Goal: Task Accomplishment & Management: Manage account settings

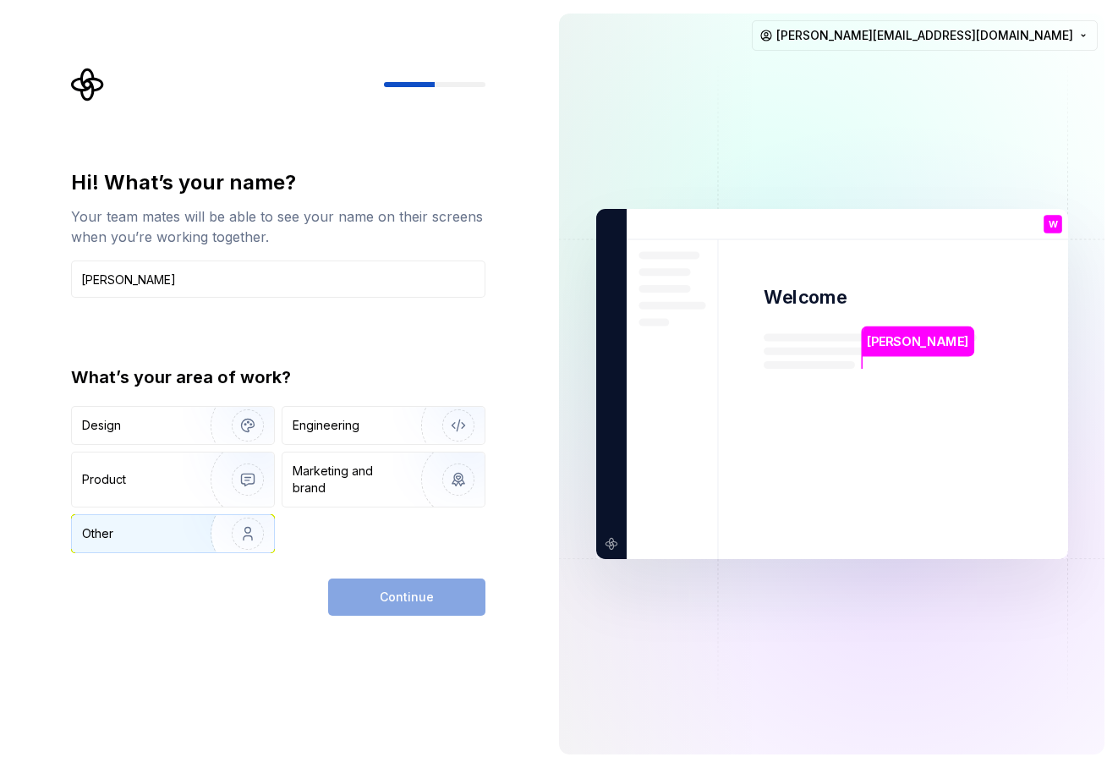
type input "[PERSON_NAME]"
click at [239, 520] on img "button" at bounding box center [237, 533] width 108 height 113
click at [480, 590] on button "Continue" at bounding box center [406, 596] width 157 height 37
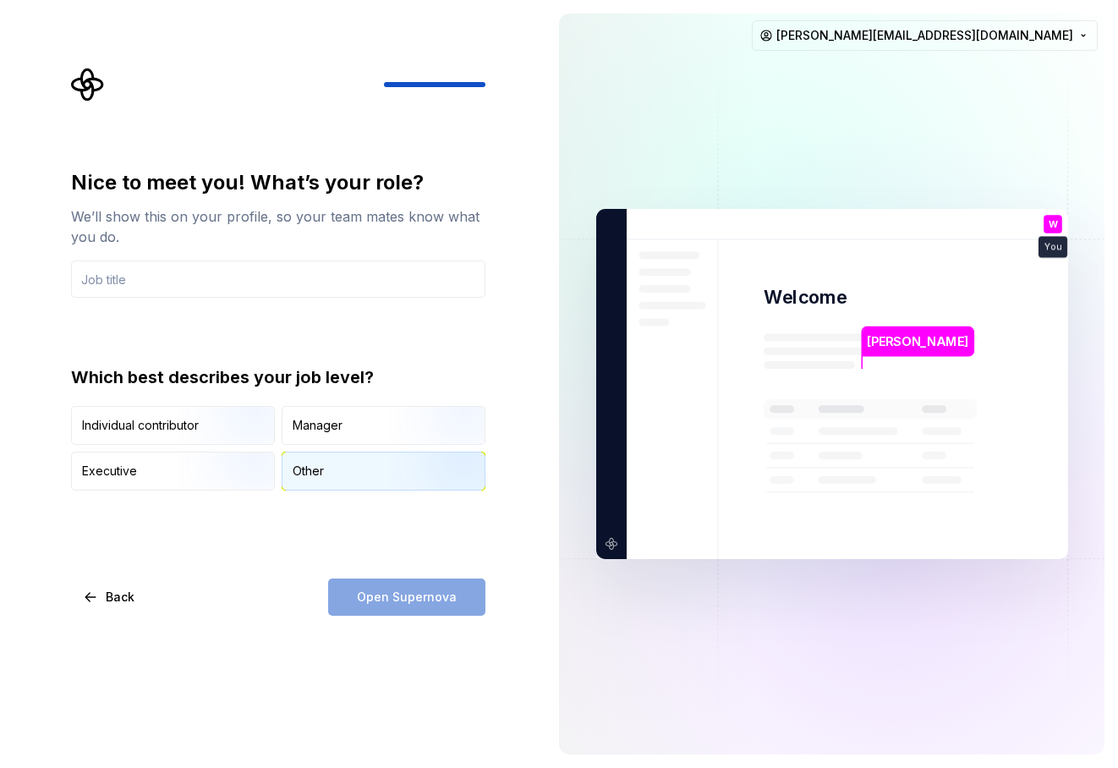
click at [336, 475] on div "Other" at bounding box center [383, 470] width 202 height 37
click at [247, 430] on img "button" at bounding box center [233, 446] width 108 height 113
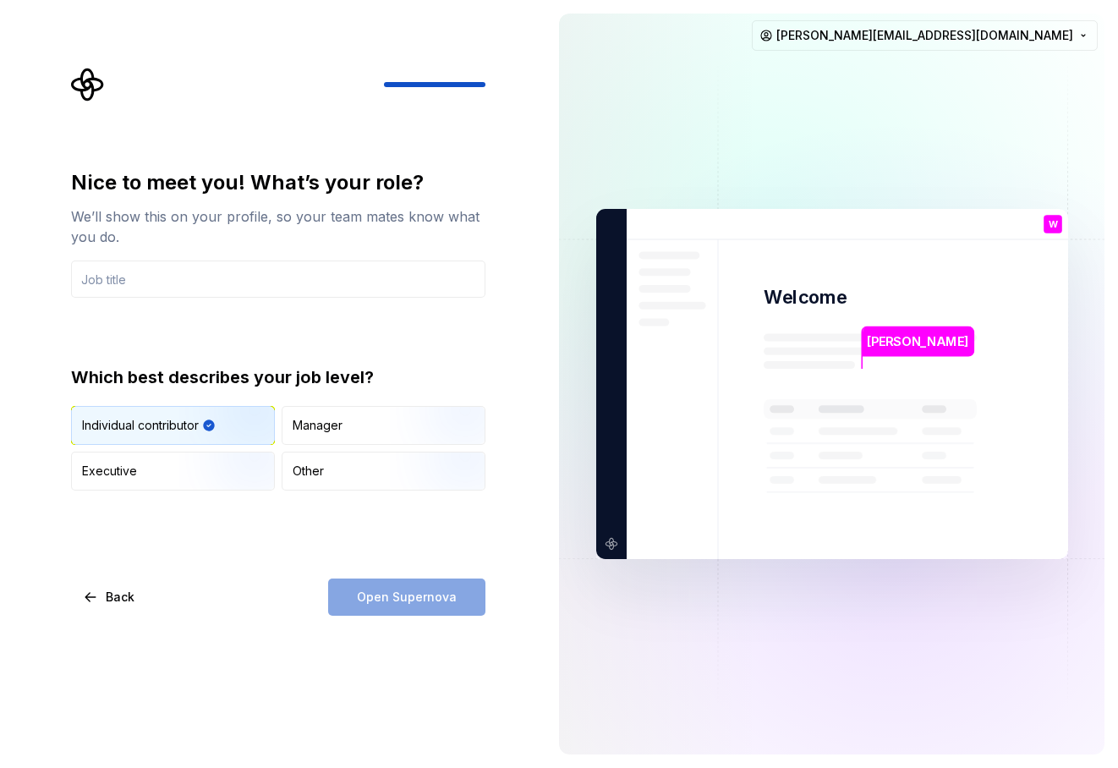
click at [416, 597] on div "Open Supernova" at bounding box center [406, 596] width 157 height 37
click at [280, 509] on div "Nice to meet you! What’s your role? We’ll show this on your profile, so your te…" at bounding box center [278, 392] width 414 height 447
click at [170, 274] on input "text" at bounding box center [278, 278] width 414 height 37
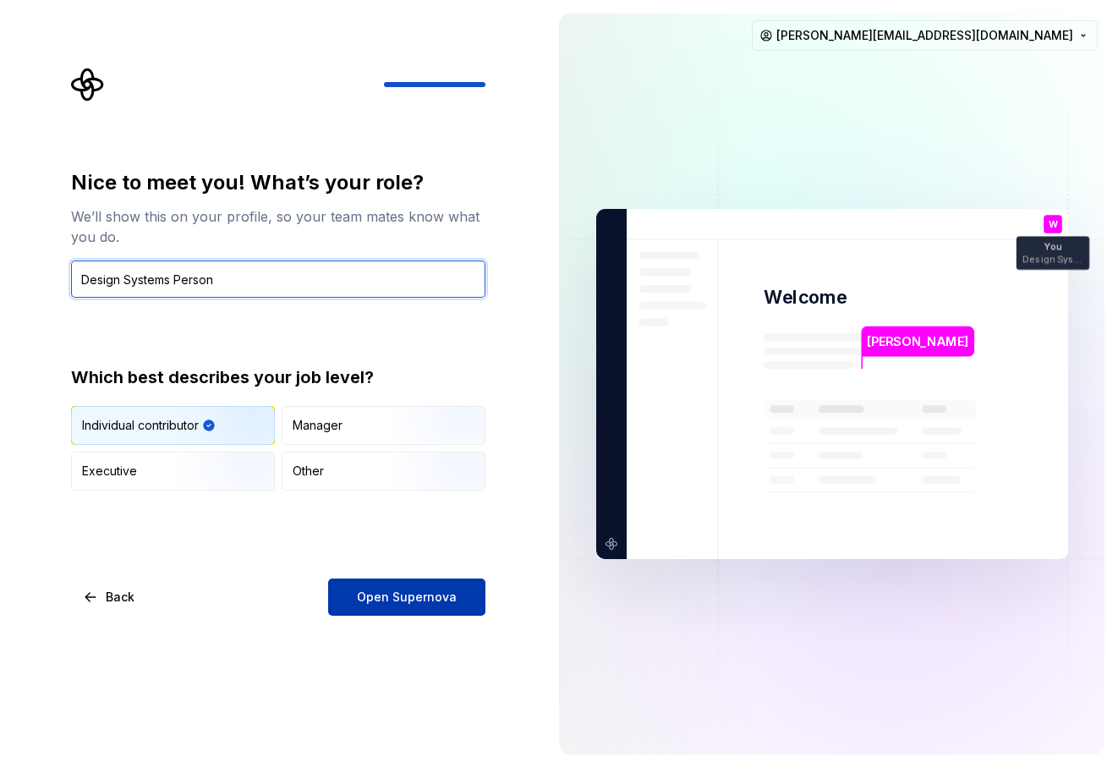
type input "Design Systems Person"
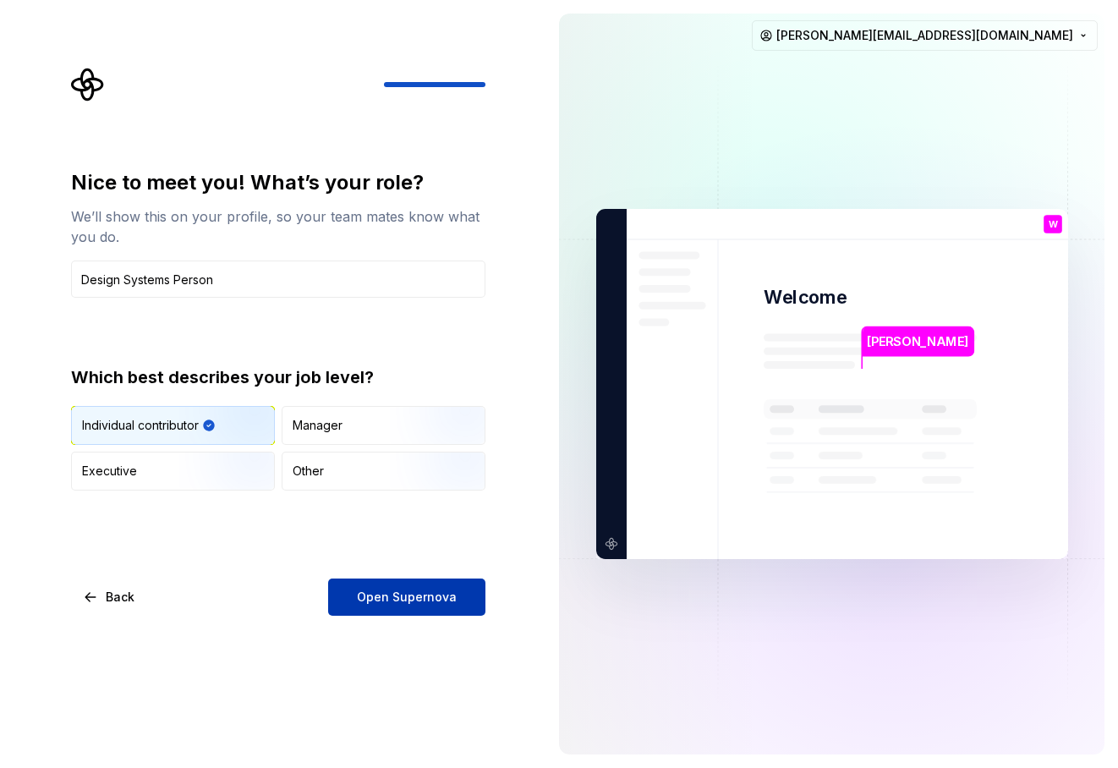
click at [416, 593] on span "Open Supernova" at bounding box center [407, 597] width 100 height 17
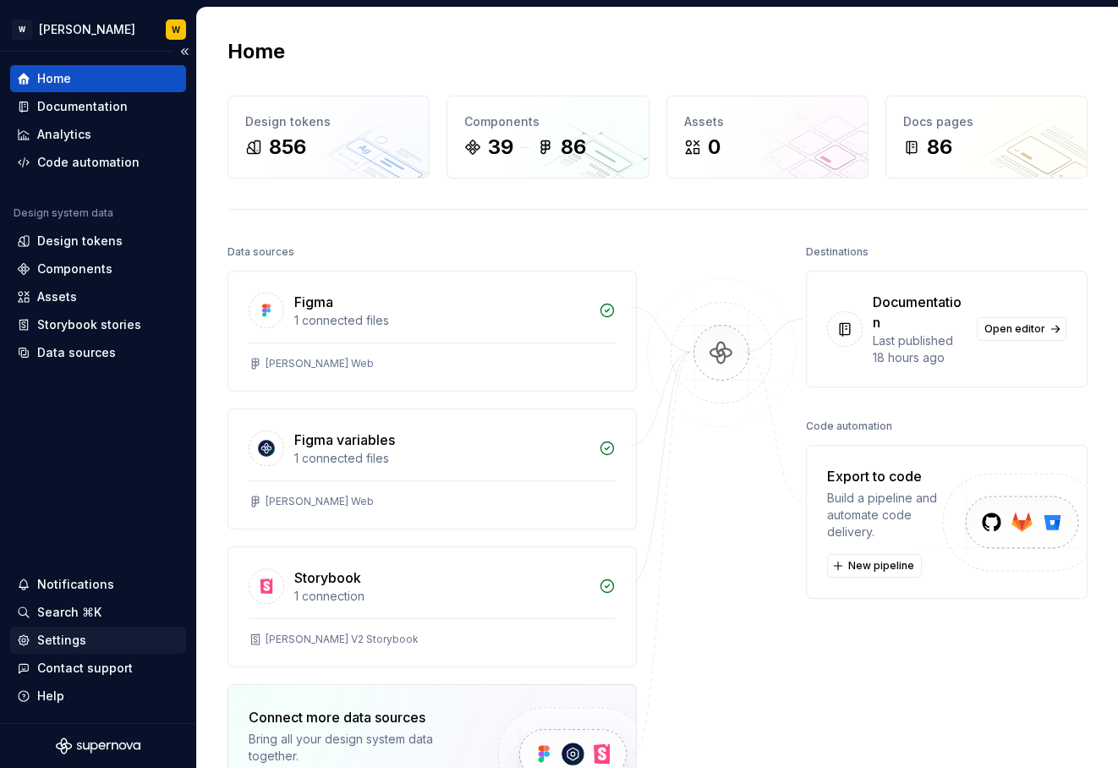
click at [96, 638] on div "Settings" at bounding box center [98, 640] width 162 height 17
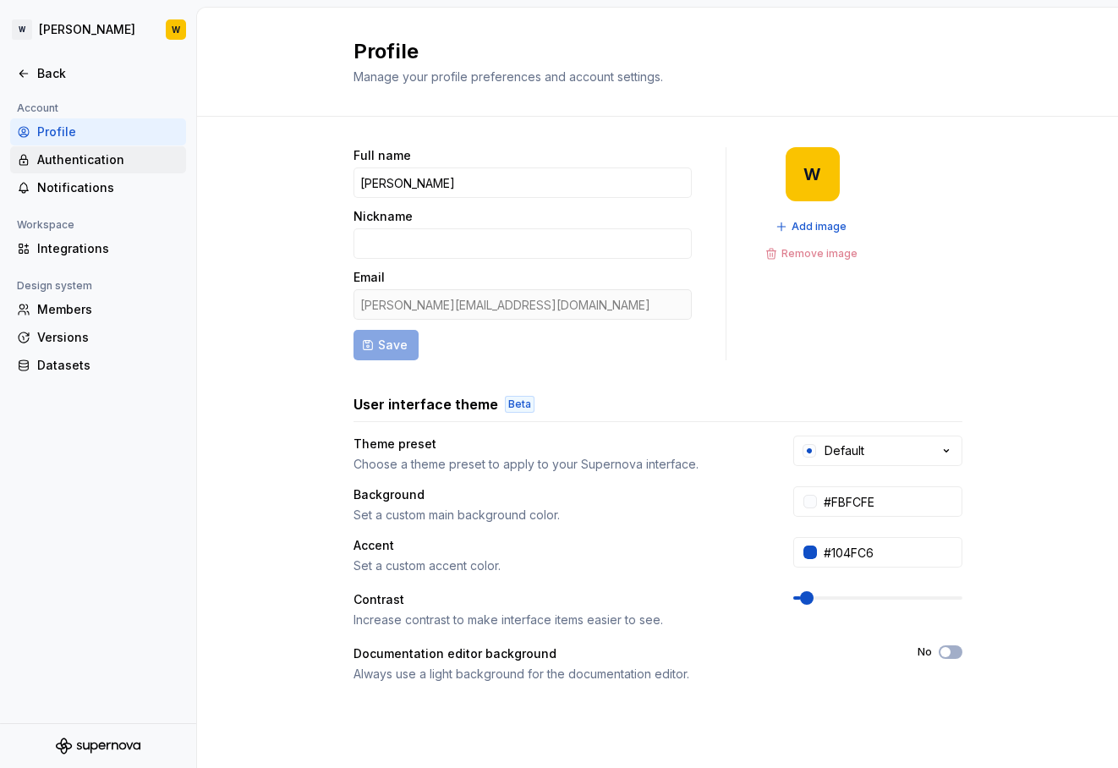
click at [50, 146] on div "Authentication" at bounding box center [98, 159] width 176 height 27
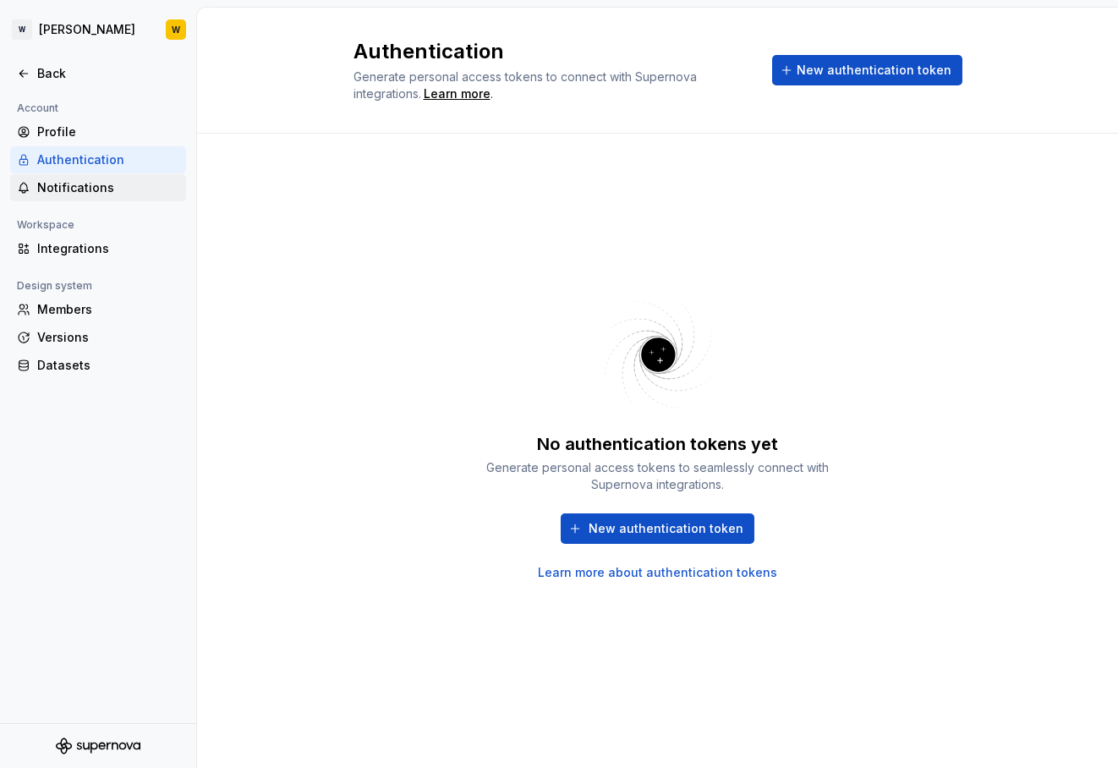
click at [63, 179] on div "Notifications" at bounding box center [108, 187] width 142 height 17
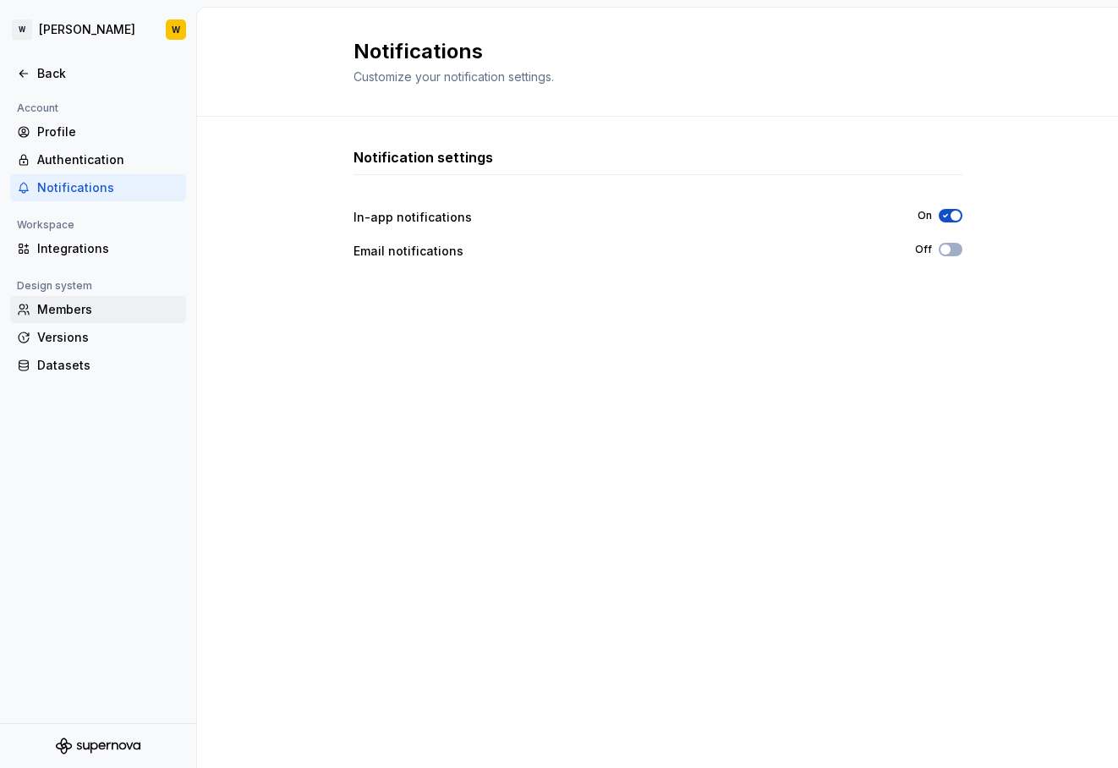
click at [71, 314] on div "Members" at bounding box center [108, 309] width 142 height 17
